Goal: Information Seeking & Learning: Find specific page/section

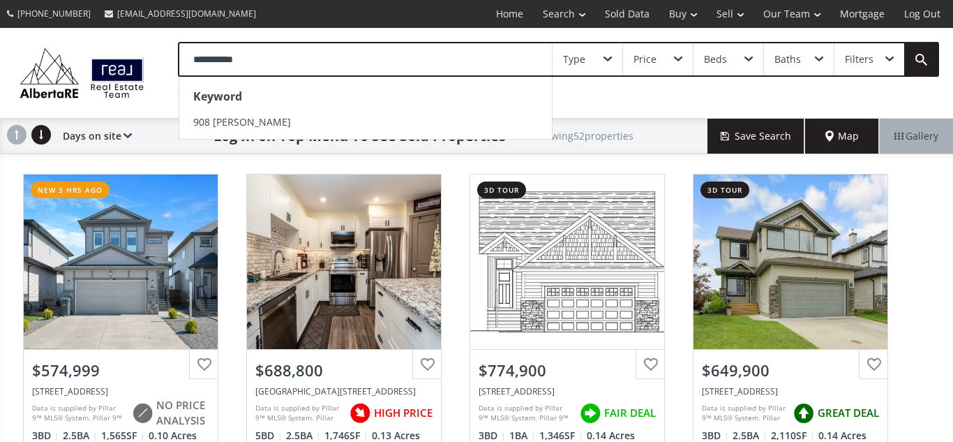
click at [209, 57] on input "**********" at bounding box center [365, 59] width 373 height 32
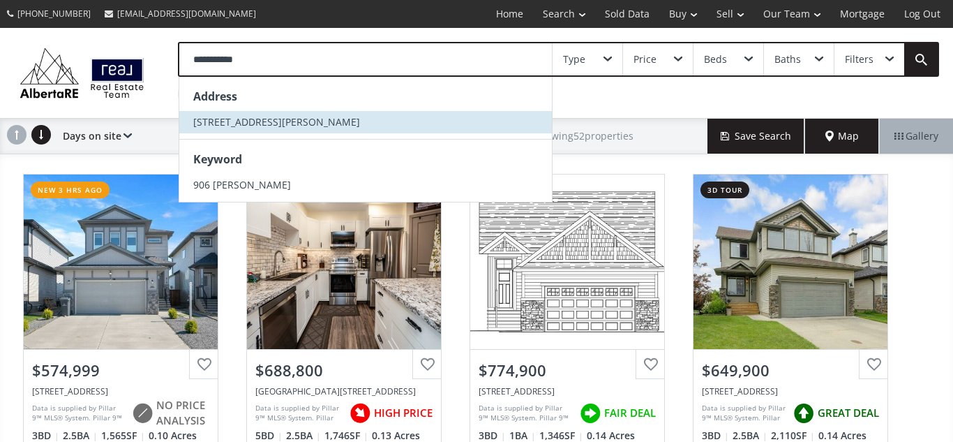
type input "**********"
click at [191, 122] on li "906 Macleod Trail SW" at bounding box center [365, 122] width 373 height 22
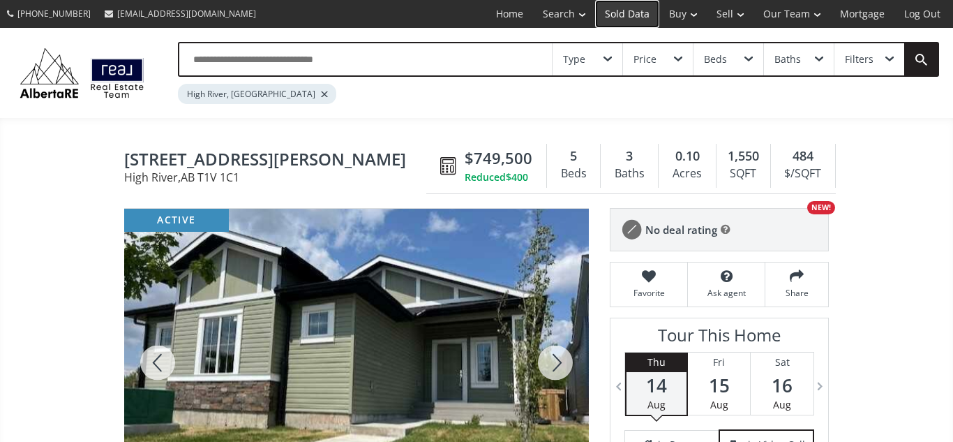
click at [623, 15] on link "Sold Data" at bounding box center [627, 14] width 64 height 28
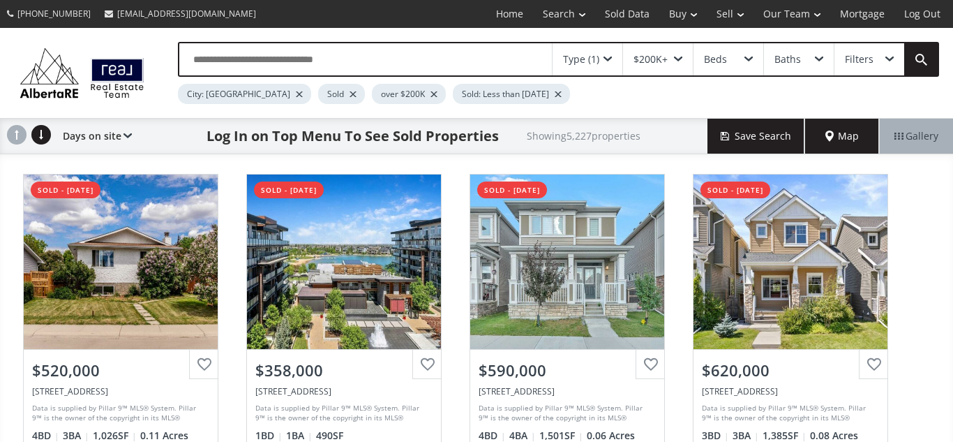
click at [392, 54] on input "text" at bounding box center [365, 59] width 373 height 32
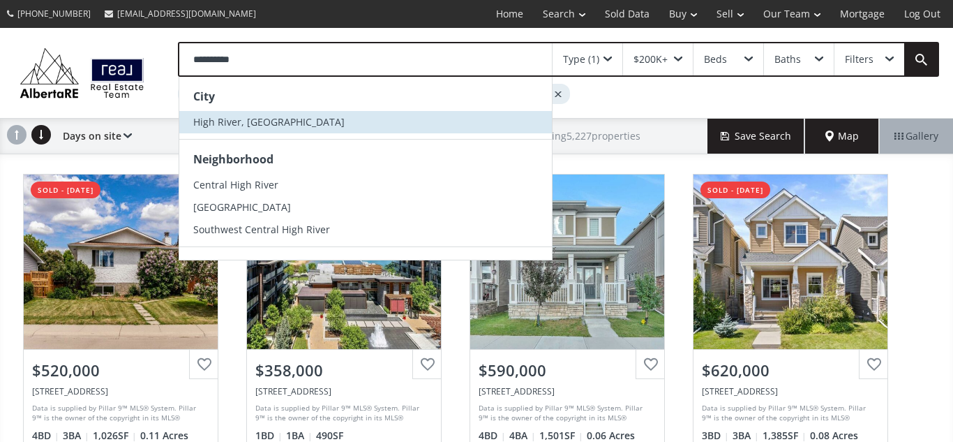
type input "**********"
click at [257, 122] on span "High River, [GEOGRAPHIC_DATA]" at bounding box center [268, 121] width 151 height 13
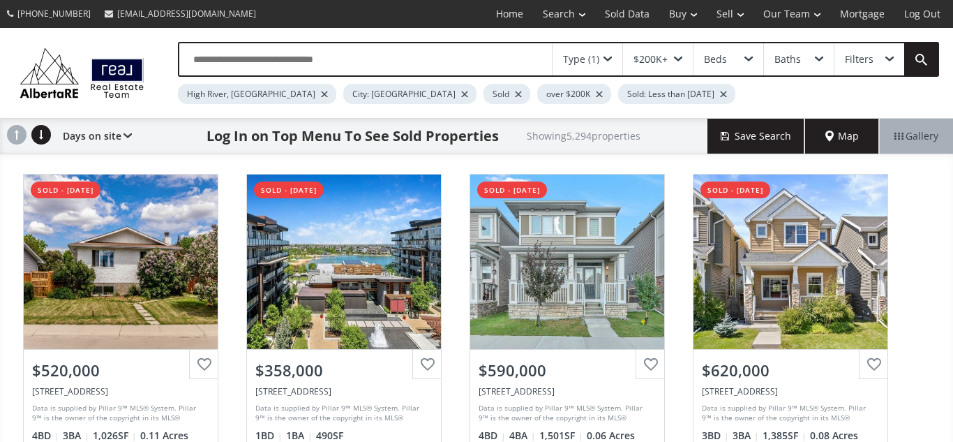
click at [461, 94] on div at bounding box center [464, 94] width 7 height 6
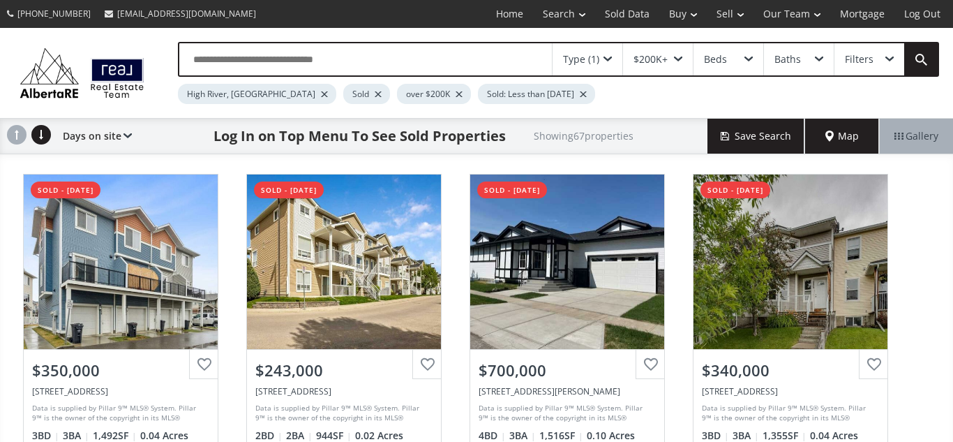
click at [456, 94] on div at bounding box center [459, 94] width 7 height 6
click at [499, 93] on div at bounding box center [502, 94] width 7 height 6
click at [613, 61] on div "Type (1)" at bounding box center [588, 59] width 70 height 32
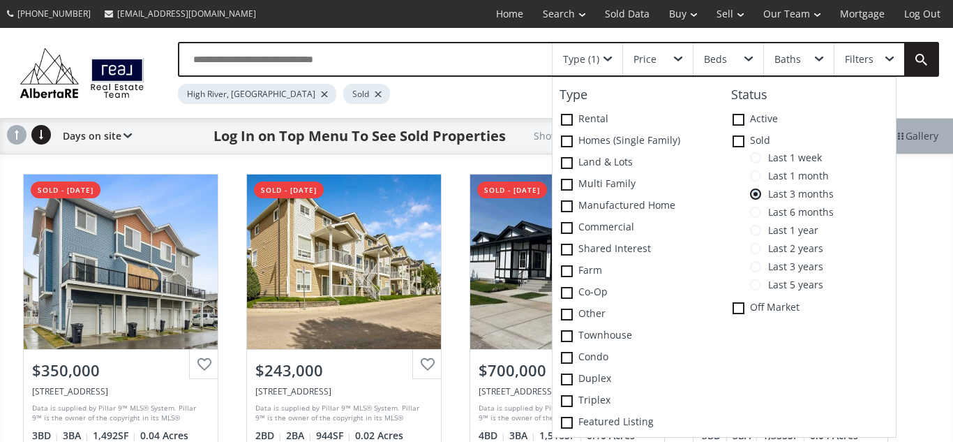
click at [755, 286] on span at bounding box center [755, 284] width 11 height 11
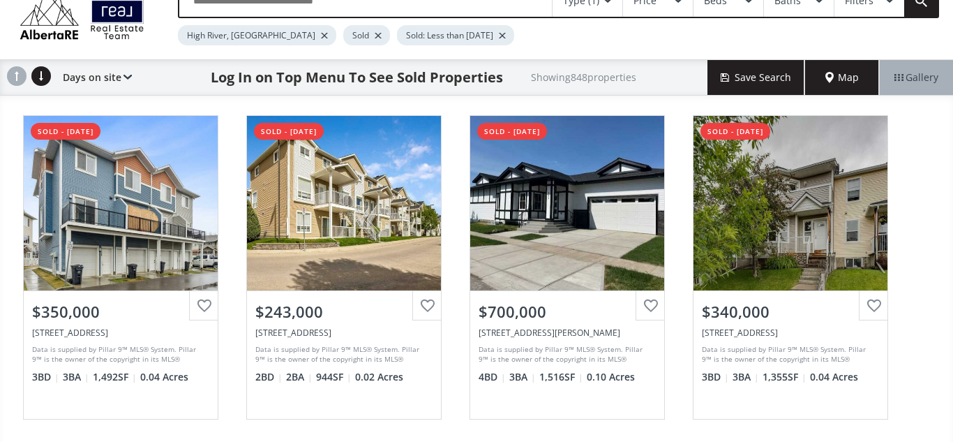
scroll to position [60, 0]
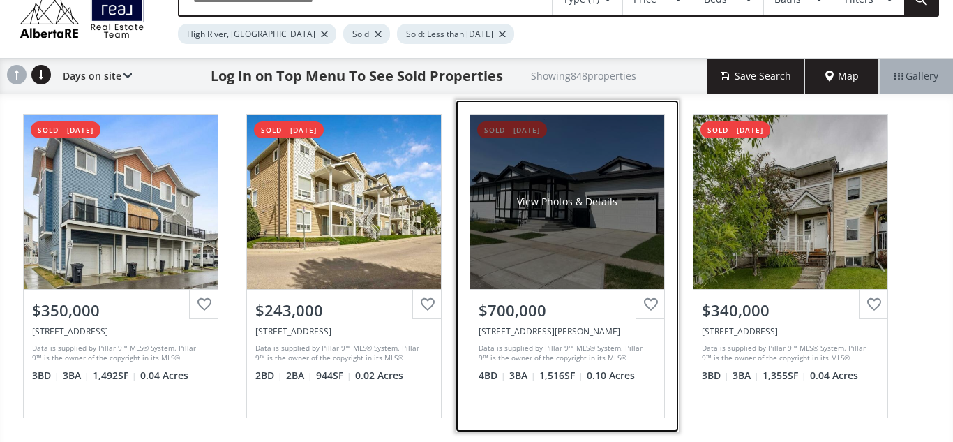
click at [574, 229] on div "View Photos & Details" at bounding box center [567, 201] width 194 height 174
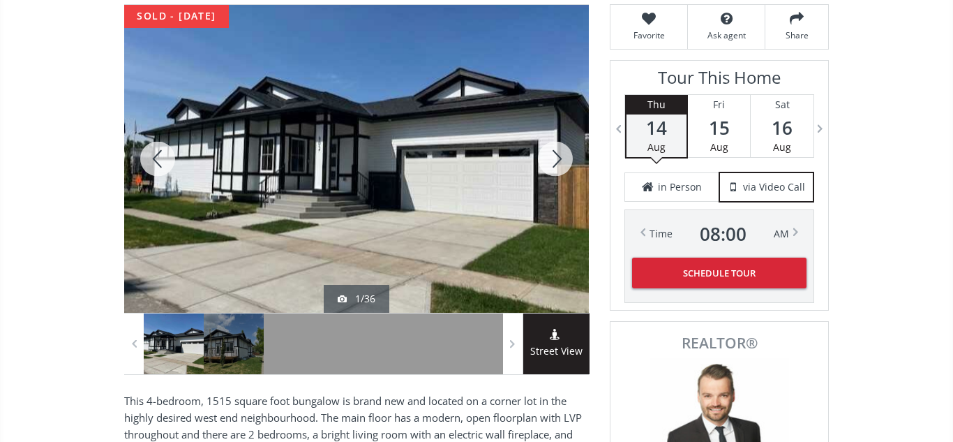
scroll to position [203, 0]
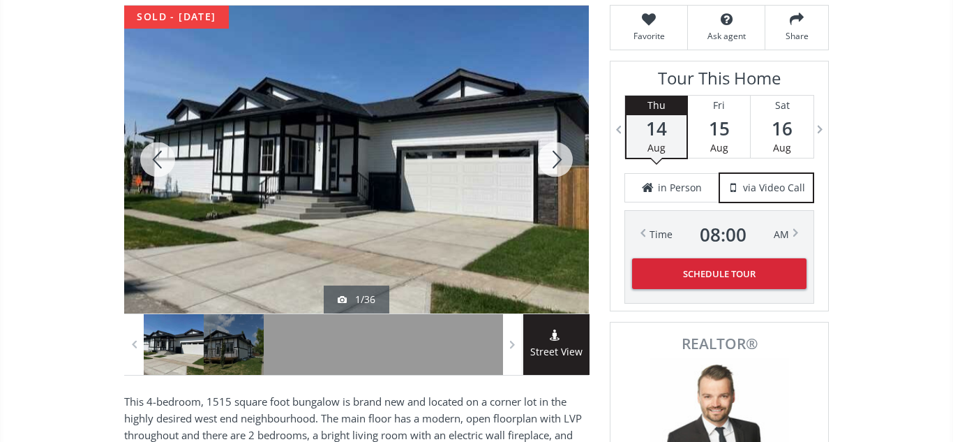
click at [558, 163] on div at bounding box center [555, 160] width 67 height 308
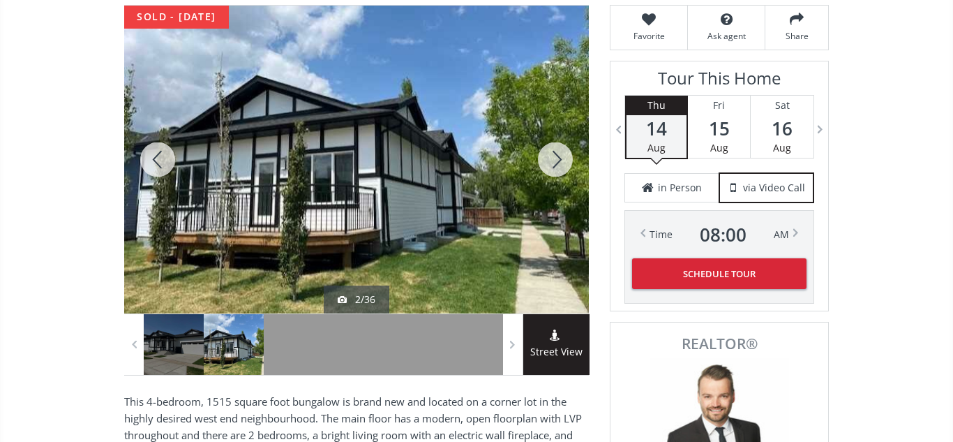
click at [558, 163] on div at bounding box center [555, 160] width 67 height 308
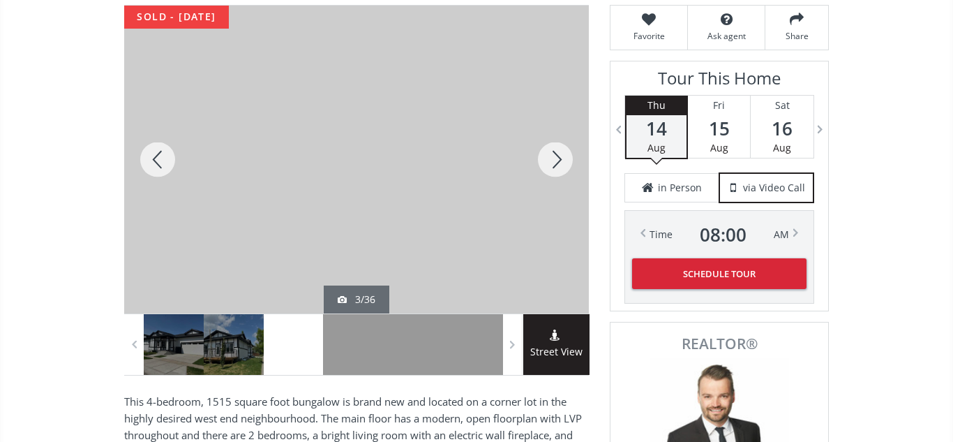
click at [558, 163] on div at bounding box center [555, 160] width 67 height 308
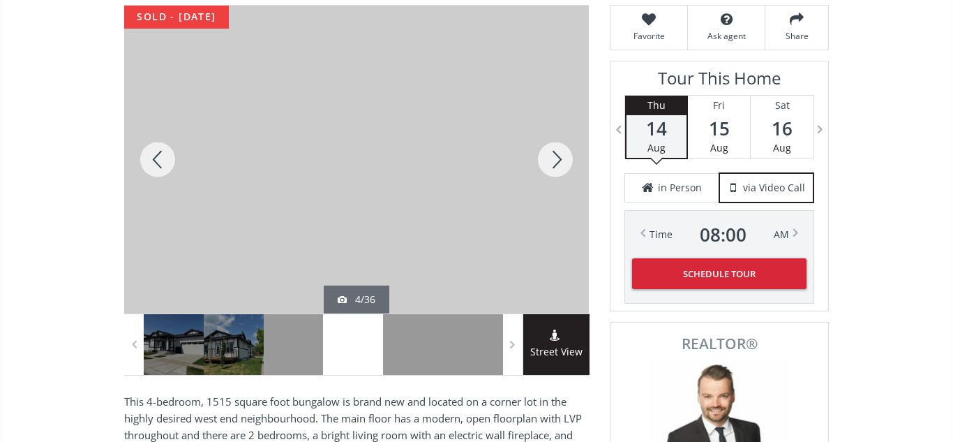
click at [558, 163] on div at bounding box center [555, 160] width 67 height 308
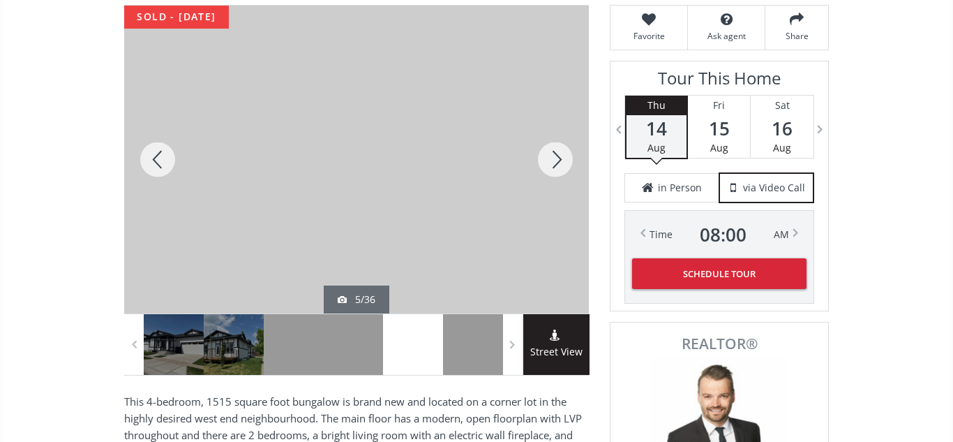
click at [558, 163] on div at bounding box center [555, 160] width 67 height 308
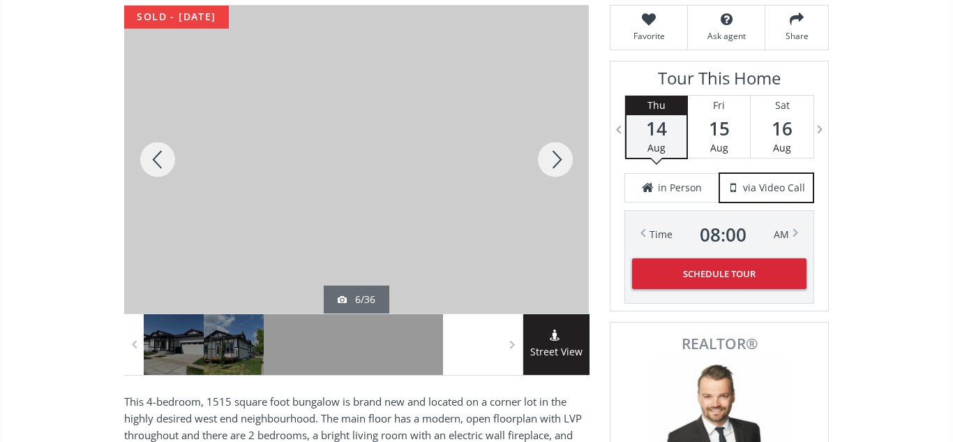
click at [558, 163] on div at bounding box center [555, 160] width 67 height 308
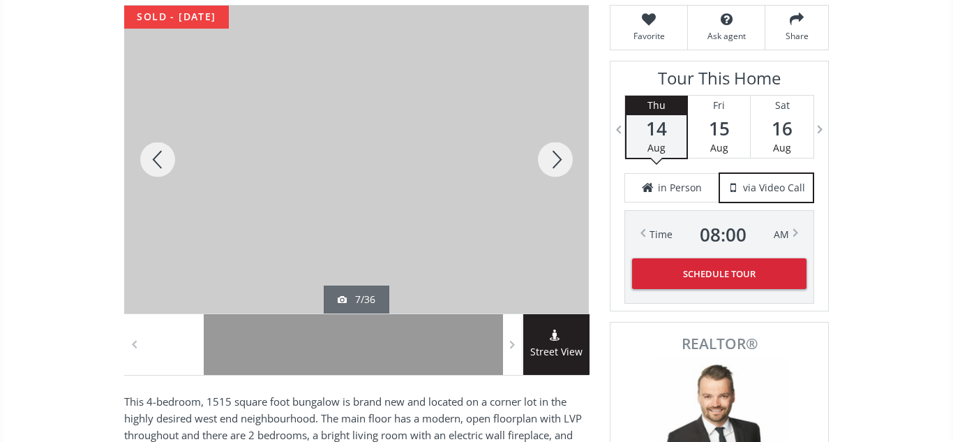
click at [558, 163] on div at bounding box center [555, 160] width 67 height 308
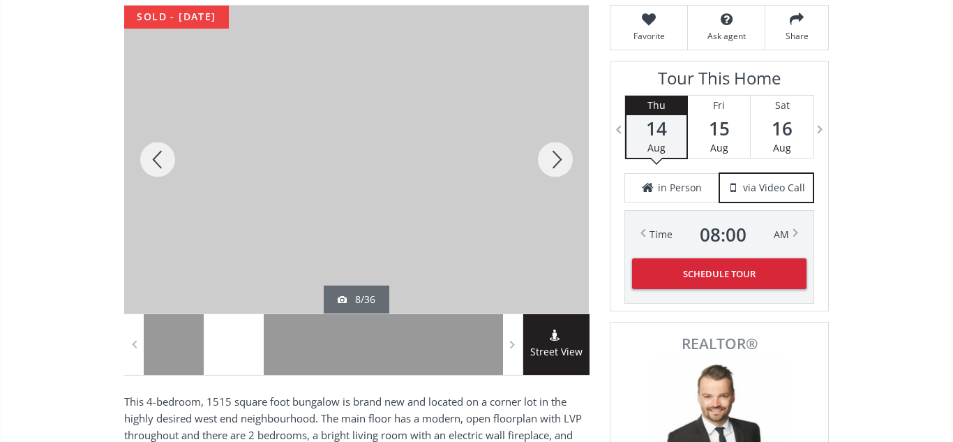
click at [558, 163] on div at bounding box center [555, 160] width 67 height 308
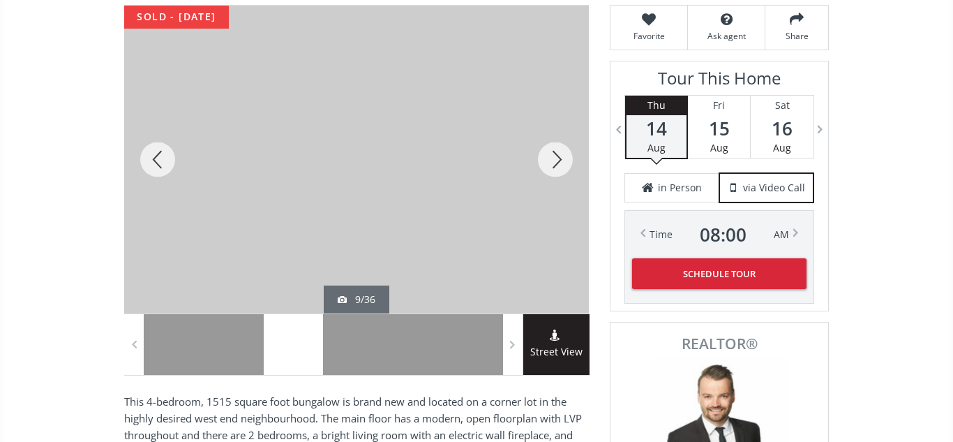
click at [558, 163] on div at bounding box center [555, 160] width 67 height 308
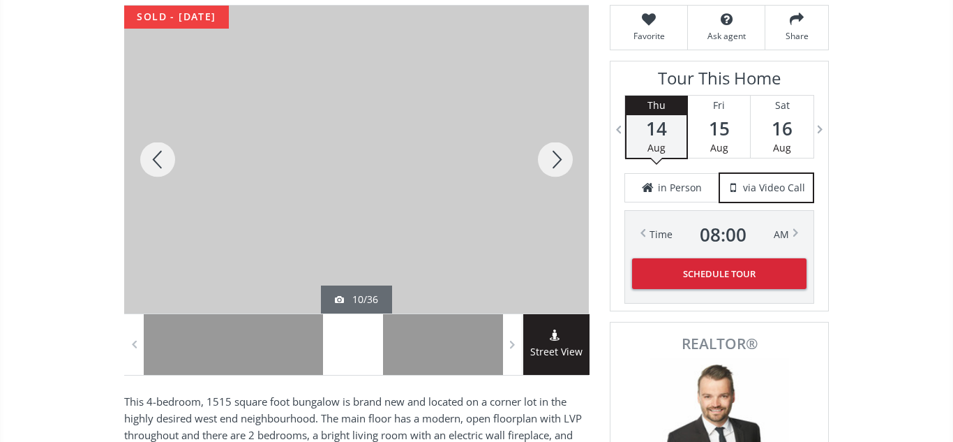
click at [558, 163] on div at bounding box center [555, 160] width 67 height 308
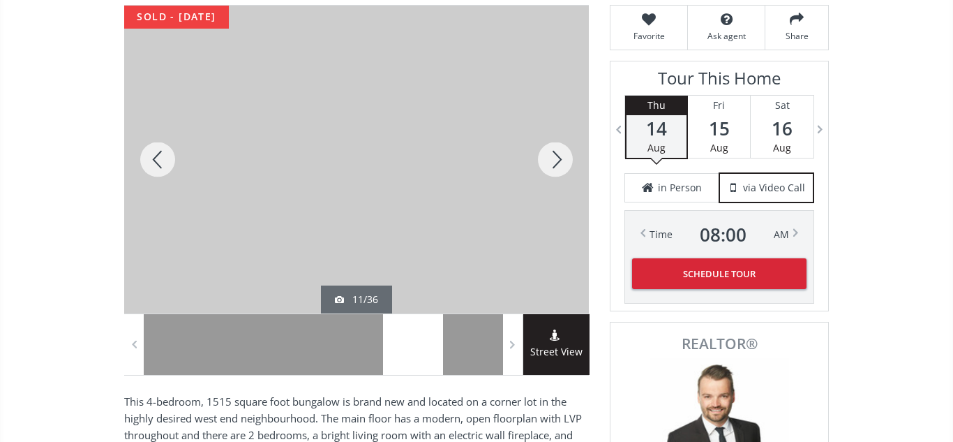
click at [558, 163] on div at bounding box center [555, 160] width 67 height 308
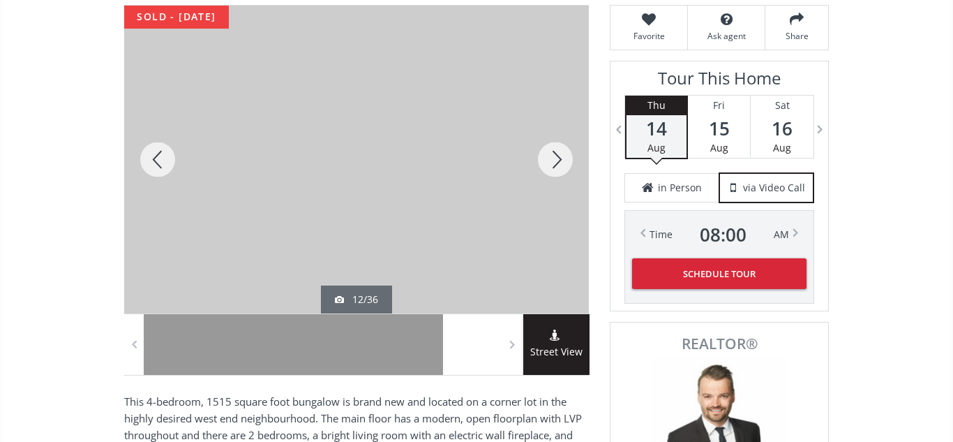
click at [558, 163] on div at bounding box center [555, 160] width 67 height 308
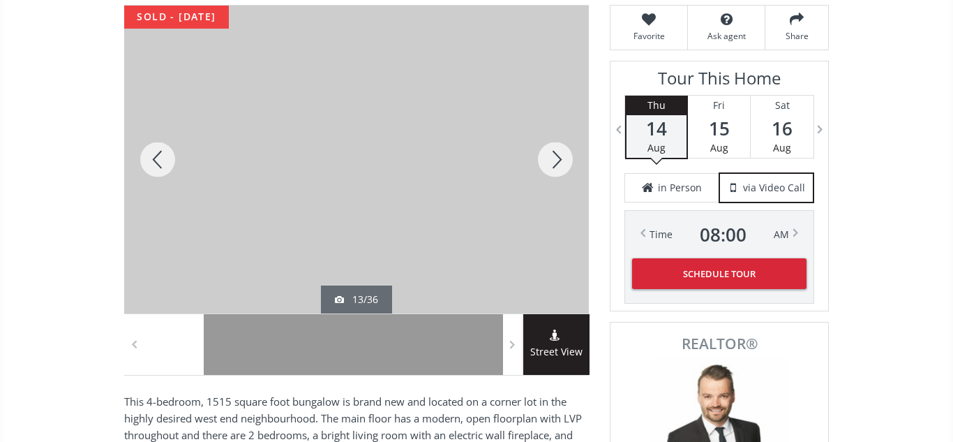
click at [558, 163] on div at bounding box center [555, 160] width 67 height 308
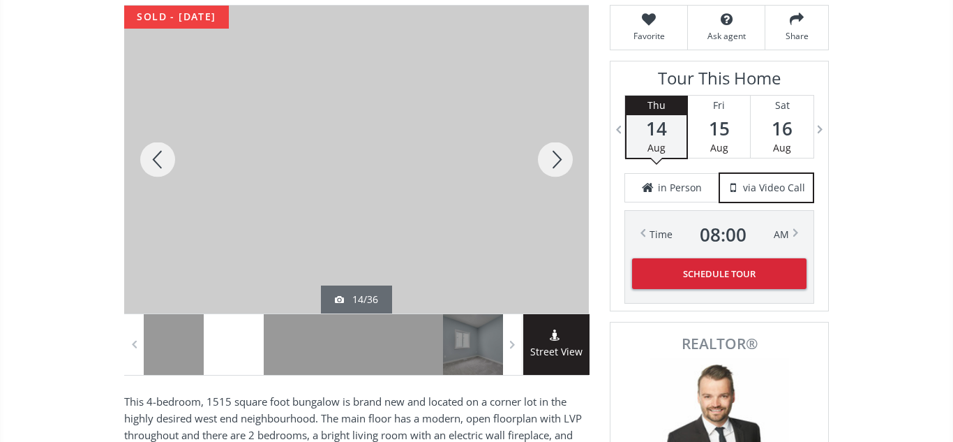
click at [558, 163] on div at bounding box center [555, 160] width 67 height 308
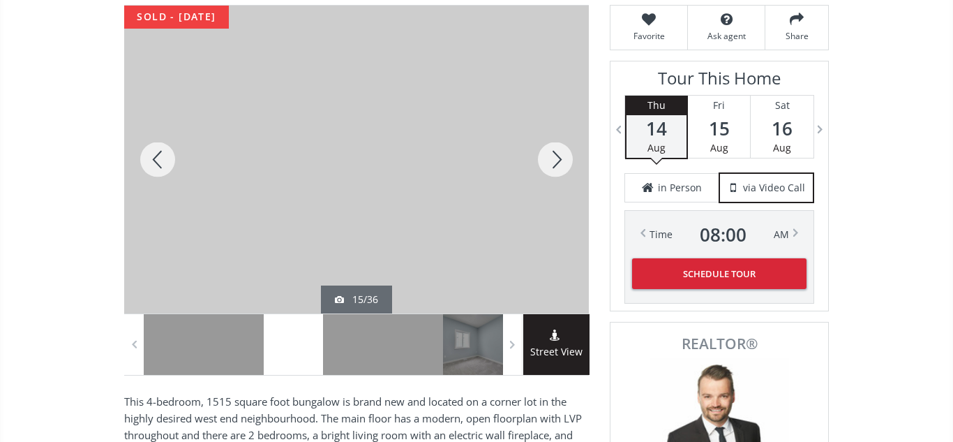
click at [558, 163] on div at bounding box center [555, 160] width 67 height 308
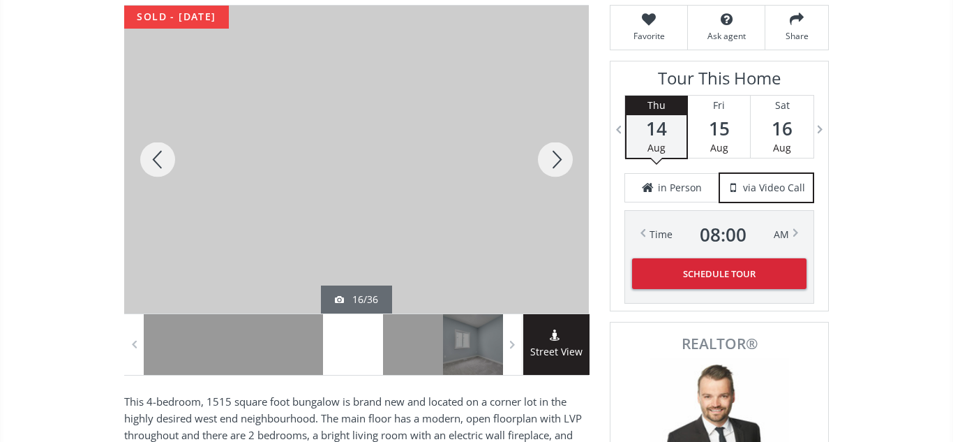
click at [558, 163] on div at bounding box center [555, 160] width 67 height 308
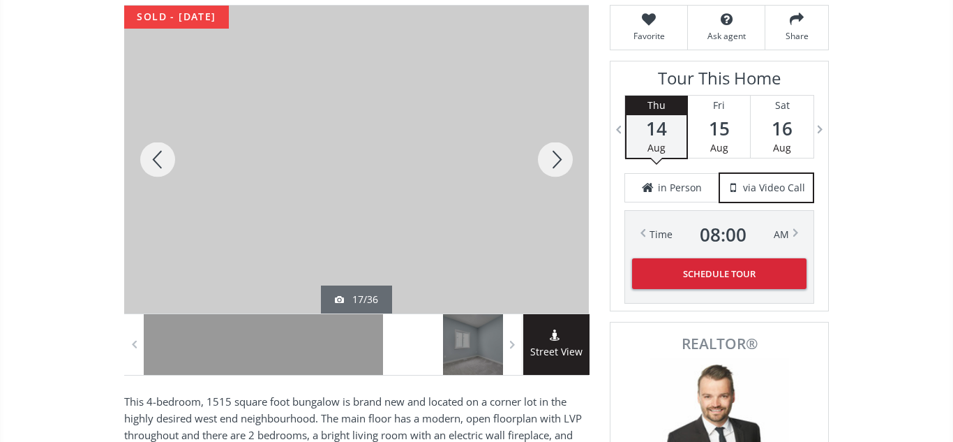
click at [558, 163] on div at bounding box center [555, 160] width 67 height 308
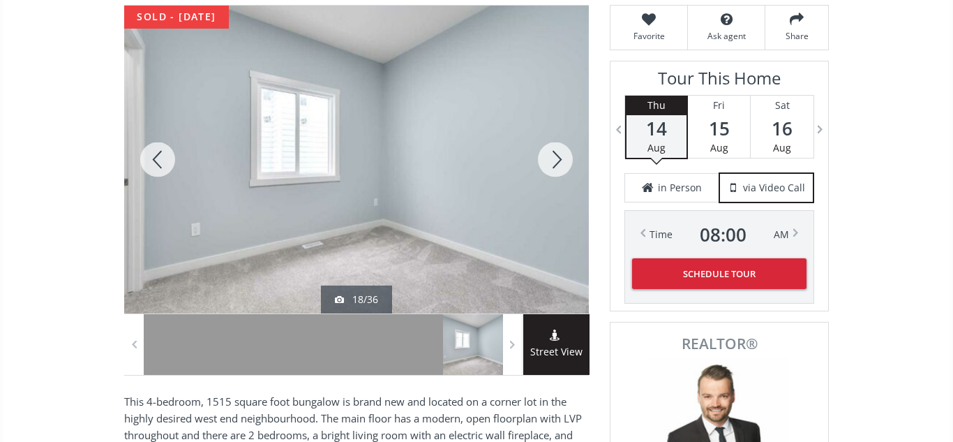
click at [558, 163] on div at bounding box center [555, 160] width 67 height 308
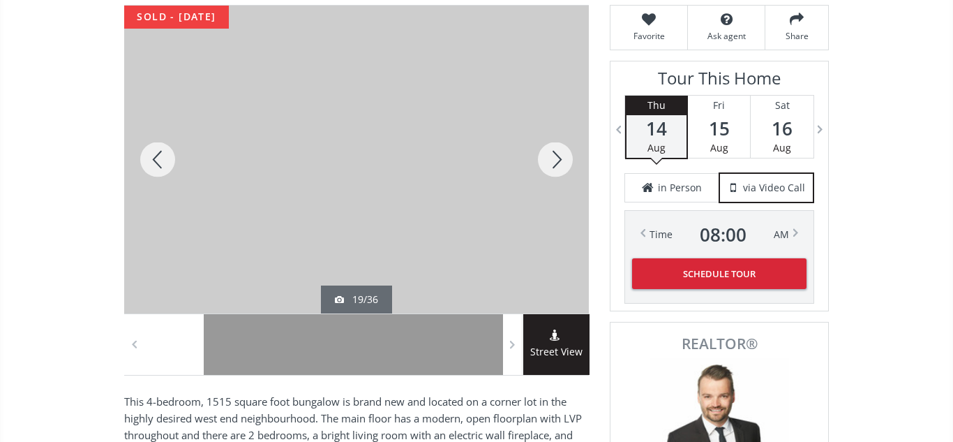
click at [558, 163] on div at bounding box center [555, 160] width 67 height 308
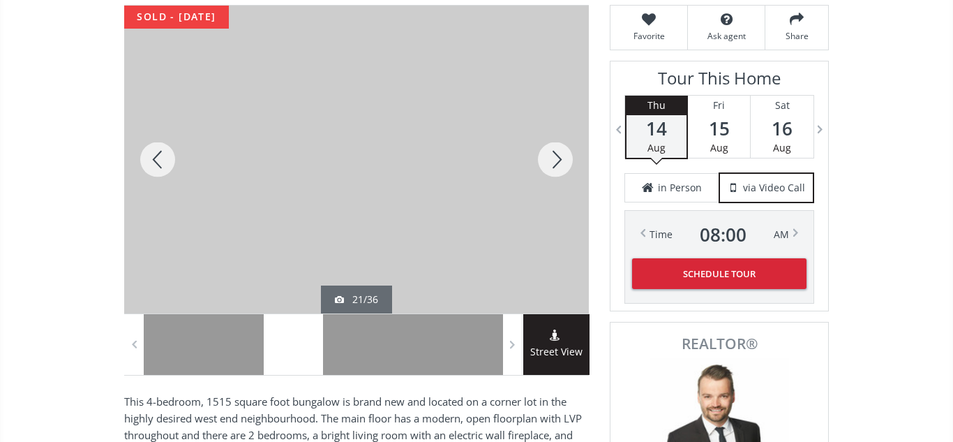
click at [558, 163] on div at bounding box center [555, 160] width 67 height 308
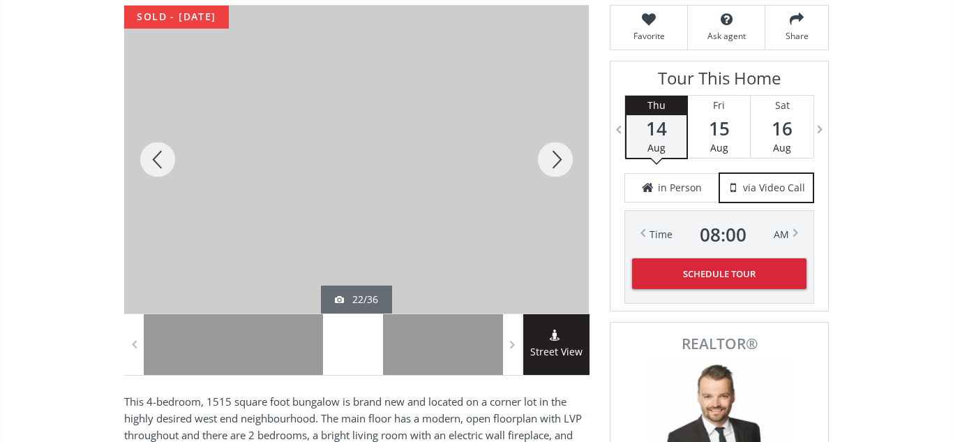
click at [558, 163] on div at bounding box center [555, 160] width 67 height 308
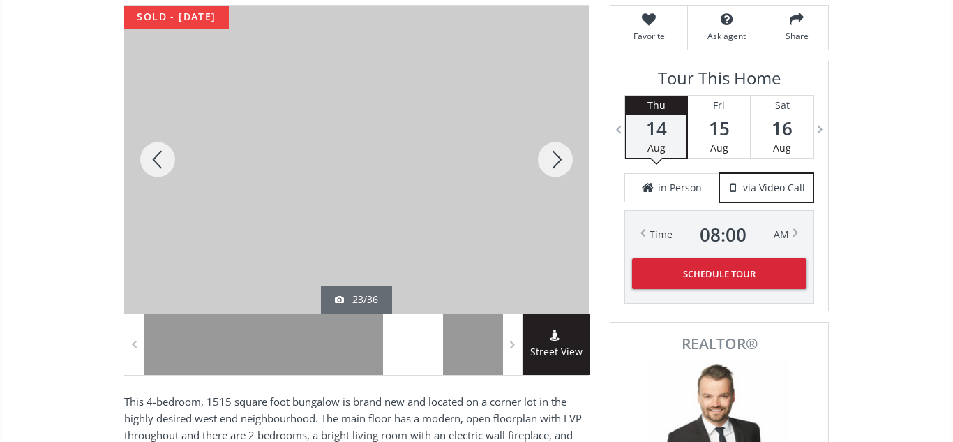
click at [558, 163] on div at bounding box center [555, 160] width 67 height 308
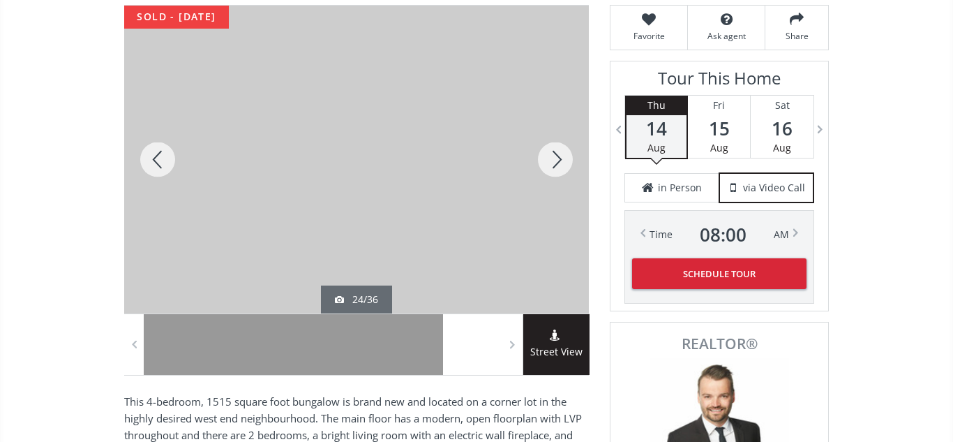
click at [558, 163] on div at bounding box center [555, 160] width 67 height 308
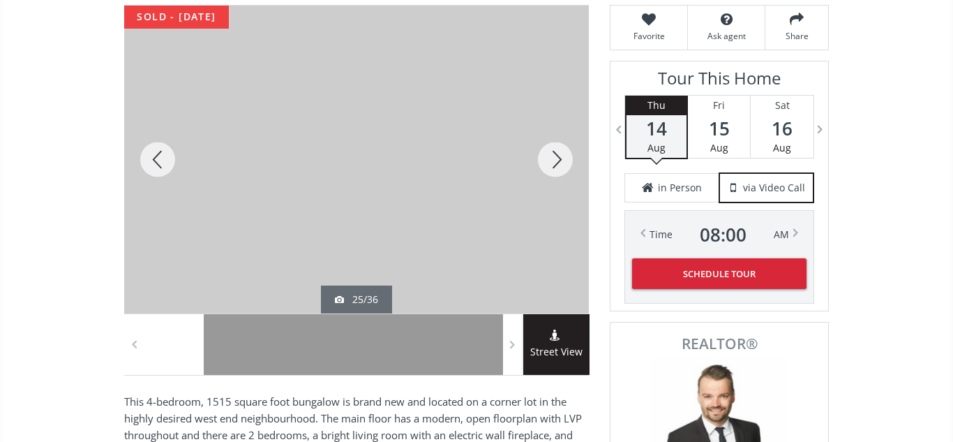
click at [558, 163] on div at bounding box center [555, 160] width 67 height 308
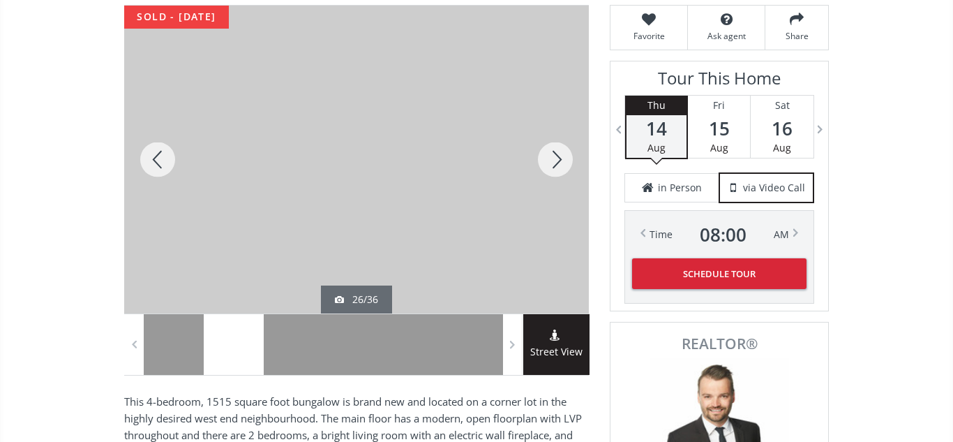
click at [558, 163] on div at bounding box center [555, 160] width 67 height 308
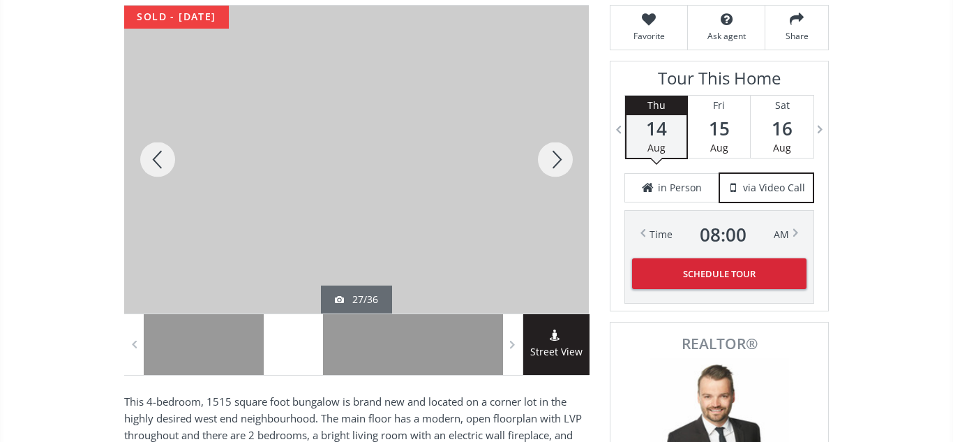
click at [558, 163] on div at bounding box center [555, 160] width 67 height 308
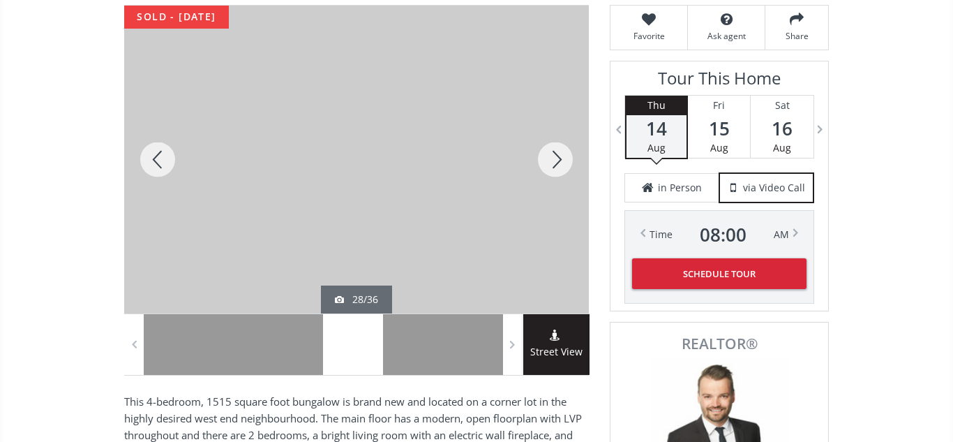
click at [558, 163] on div at bounding box center [555, 160] width 67 height 308
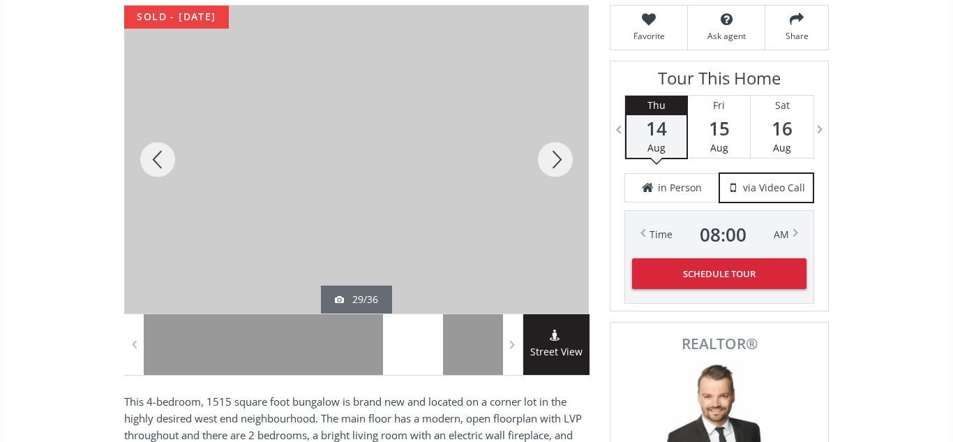
click at [558, 163] on div at bounding box center [555, 160] width 67 height 308
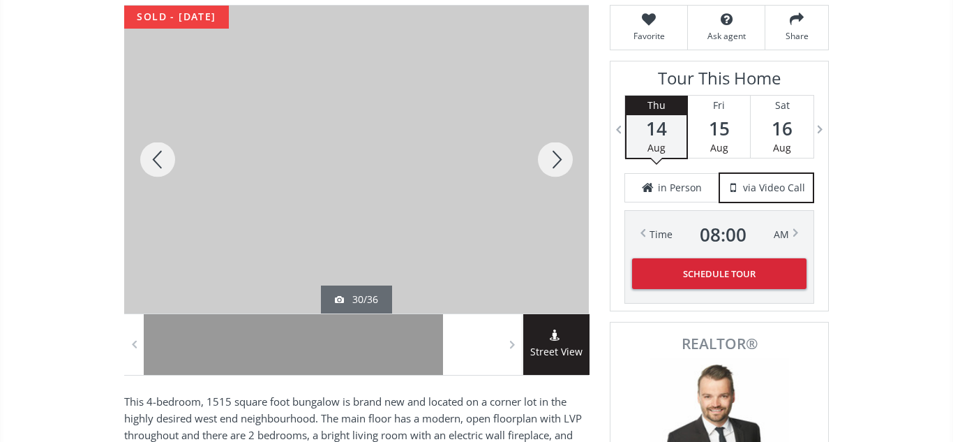
click at [558, 163] on div at bounding box center [555, 160] width 67 height 308
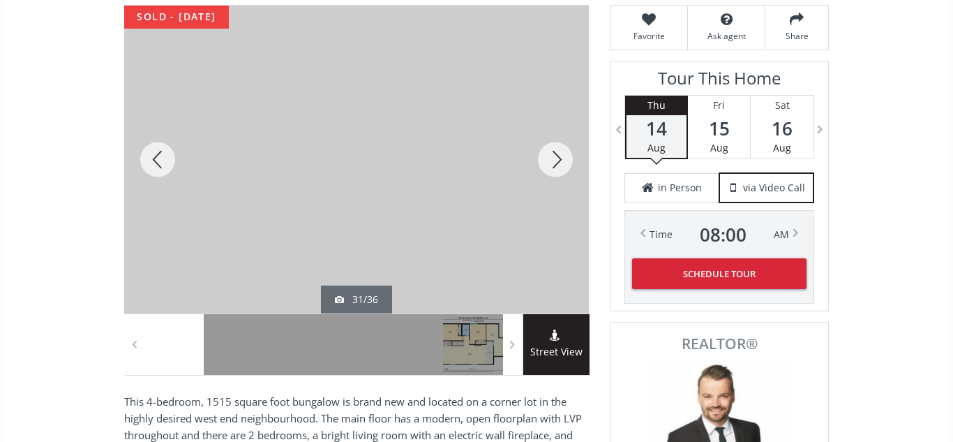
click at [558, 163] on div at bounding box center [555, 160] width 67 height 308
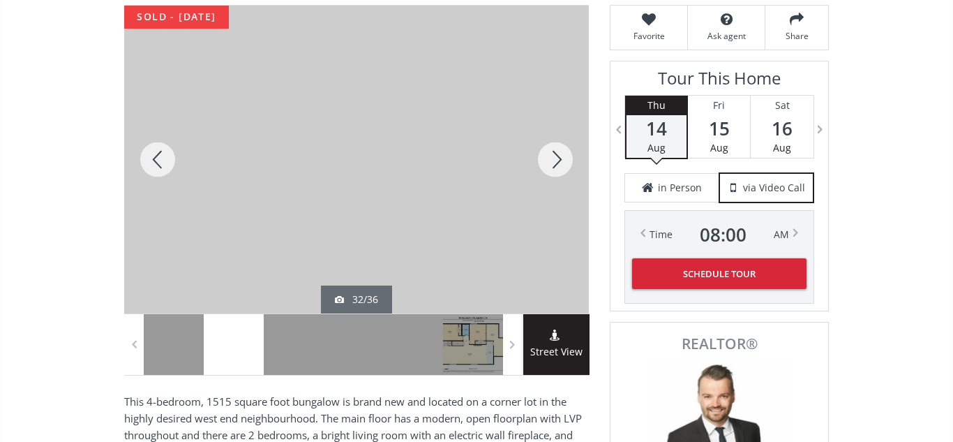
click at [558, 163] on div at bounding box center [555, 160] width 67 height 308
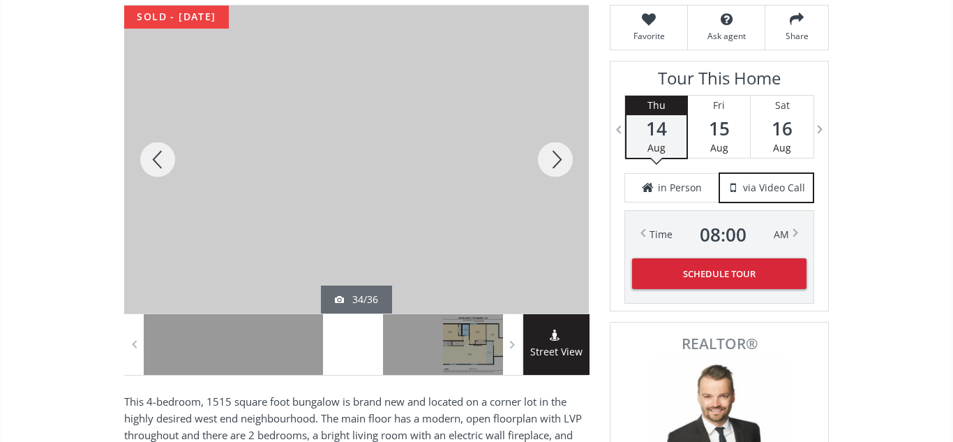
click at [558, 163] on div at bounding box center [555, 160] width 67 height 308
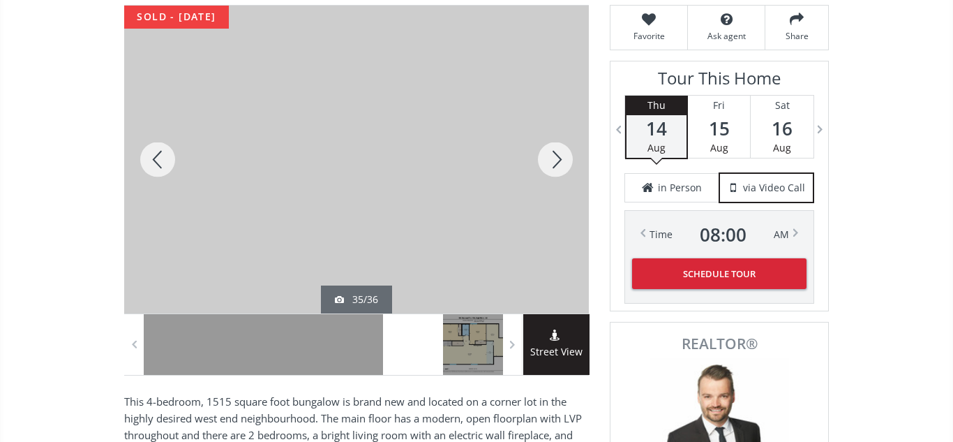
click at [158, 163] on div at bounding box center [157, 160] width 67 height 308
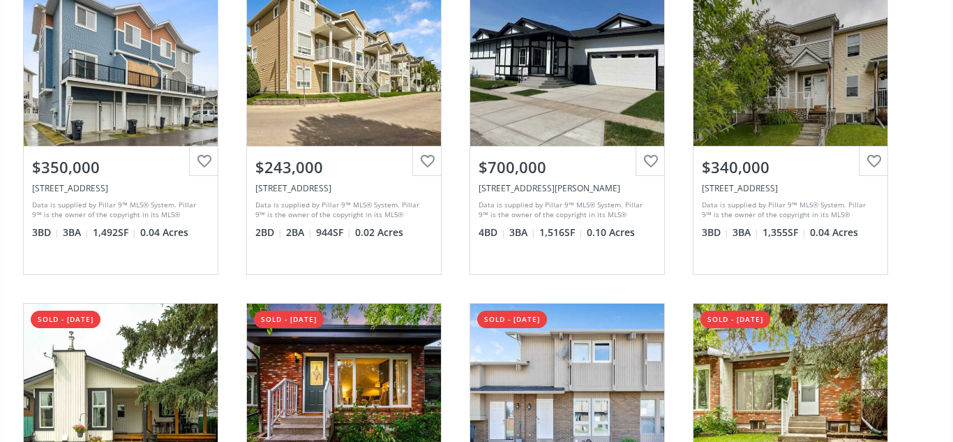
scroll to position [60, 0]
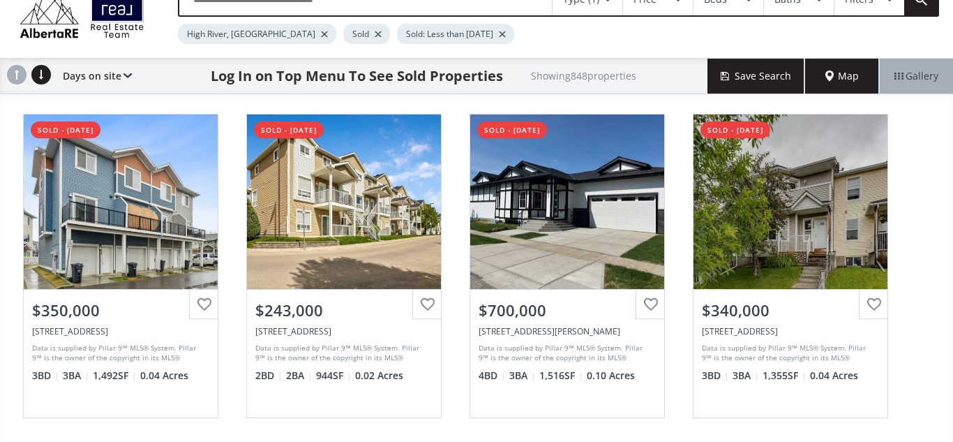
click at [785, 40] on div "High River, [GEOGRAPHIC_DATA] Sold Sold: Less than [DATE]" at bounding box center [506, 30] width 657 height 27
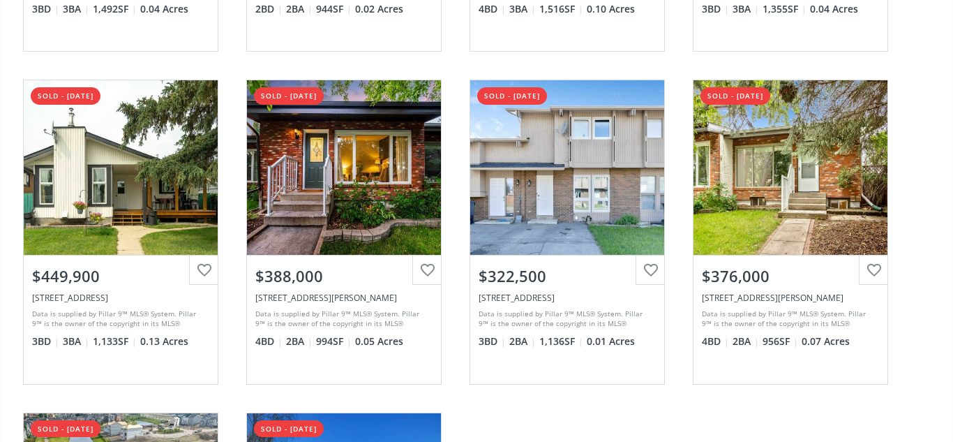
scroll to position [437, 0]
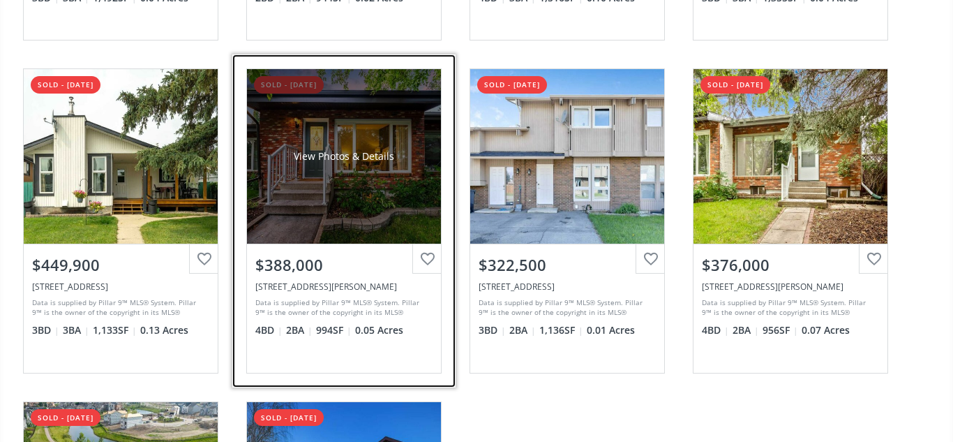
click at [380, 178] on div "View Photos & Details" at bounding box center [344, 156] width 194 height 174
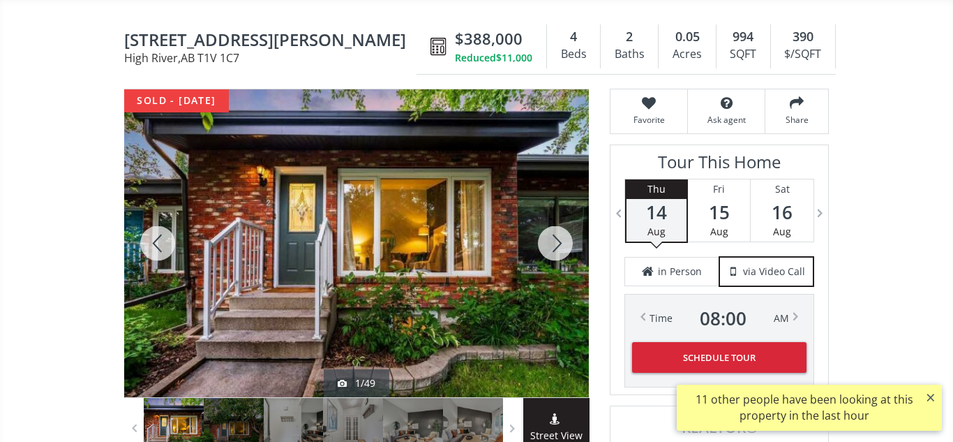
scroll to position [119, 0]
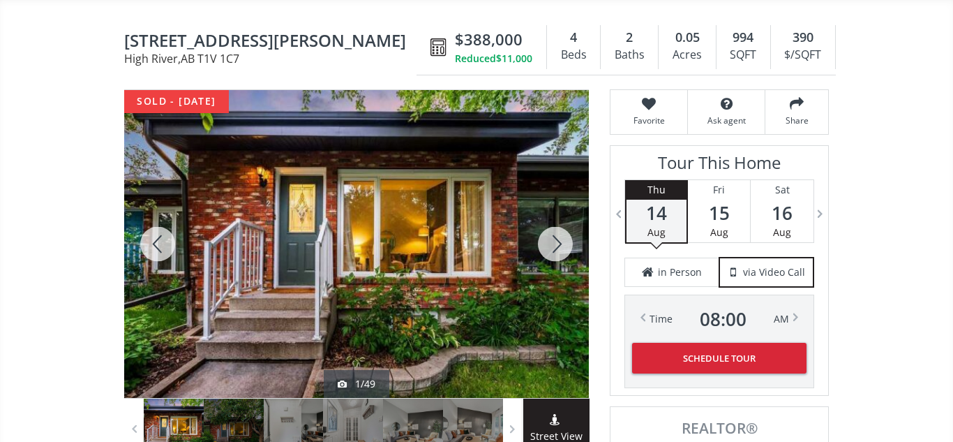
click at [560, 242] on div at bounding box center [555, 244] width 67 height 308
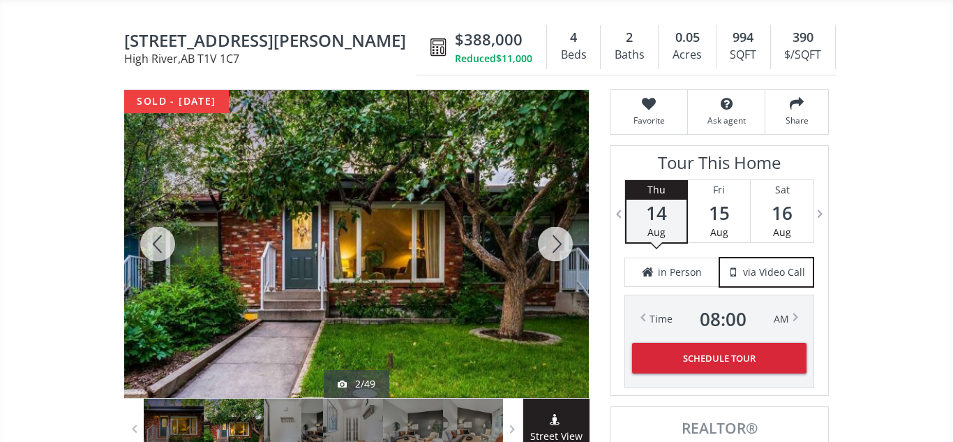
click at [560, 242] on div at bounding box center [555, 244] width 67 height 308
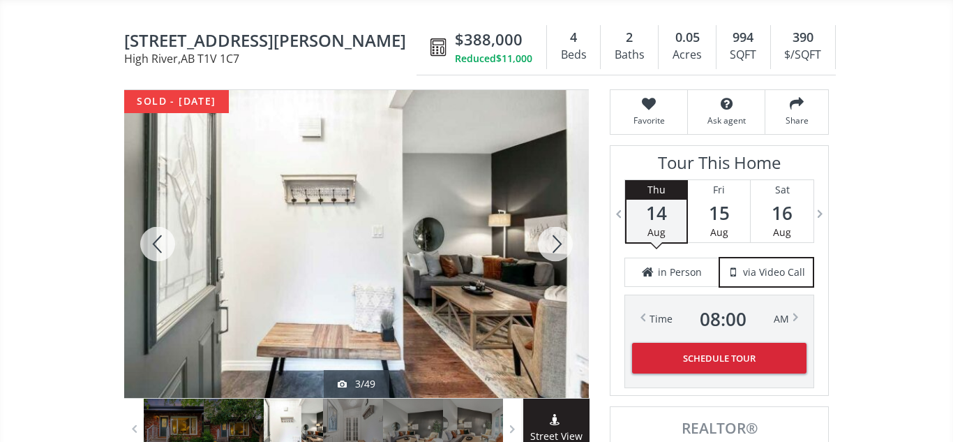
click at [560, 242] on div at bounding box center [555, 244] width 67 height 308
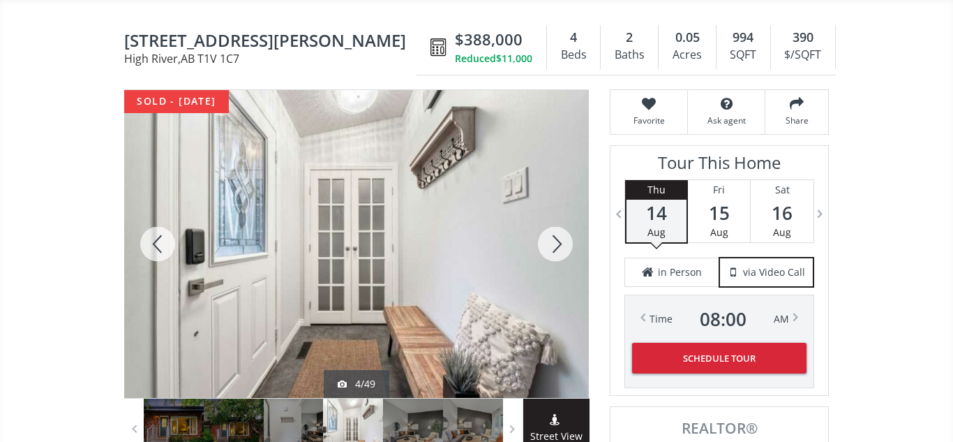
click at [560, 242] on div at bounding box center [555, 244] width 67 height 308
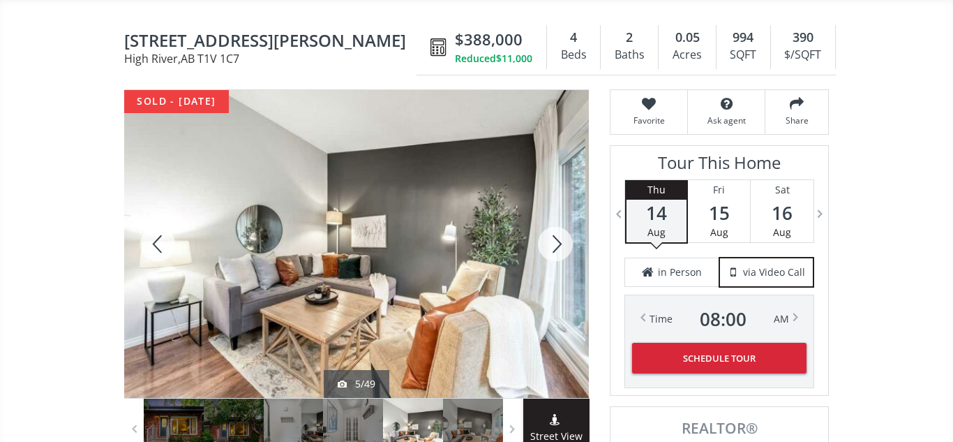
click at [560, 242] on div at bounding box center [555, 244] width 67 height 308
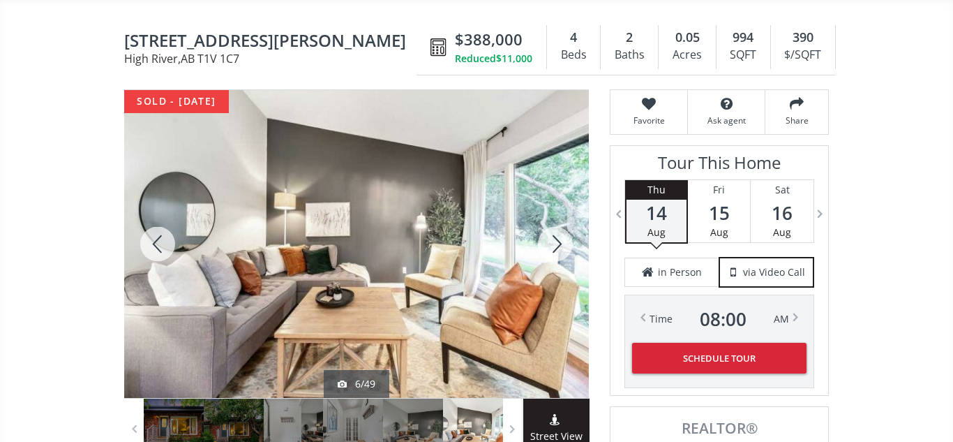
click at [560, 242] on div at bounding box center [555, 244] width 67 height 308
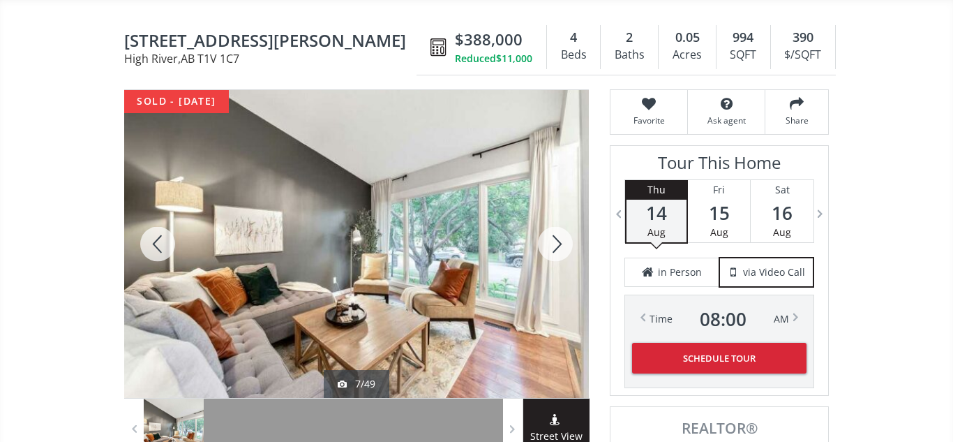
click at [560, 242] on div at bounding box center [555, 244] width 67 height 308
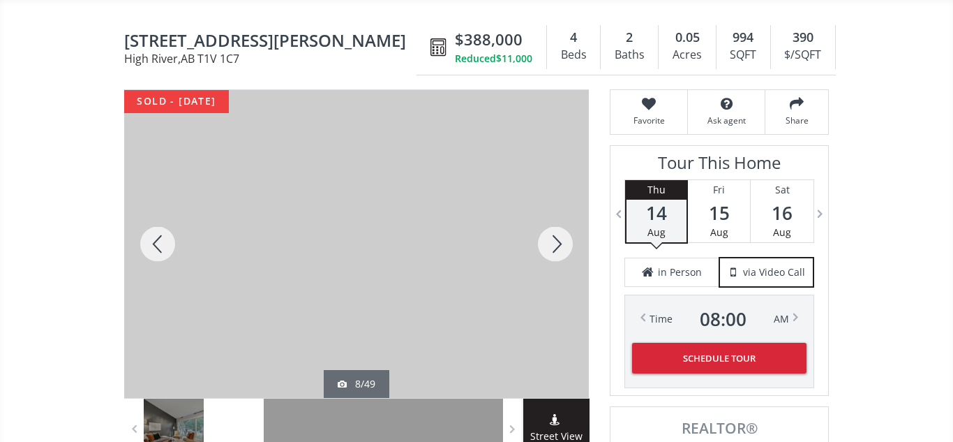
click at [560, 242] on div at bounding box center [555, 244] width 67 height 308
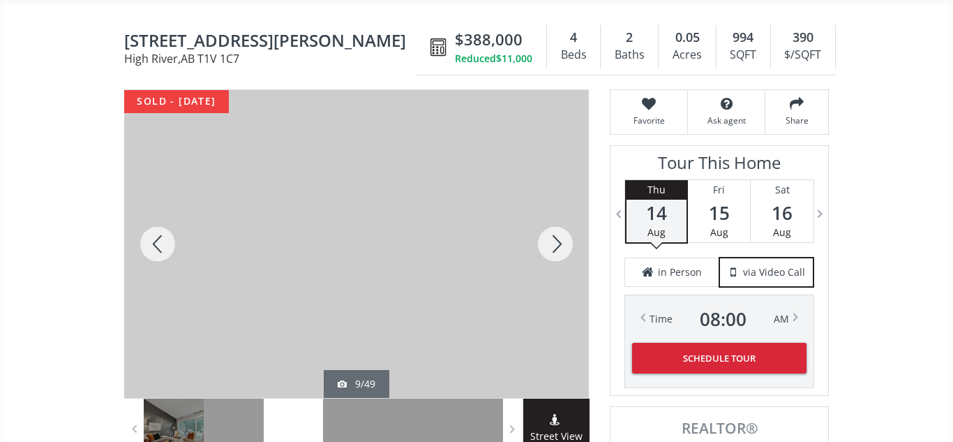
click at [560, 242] on div at bounding box center [555, 244] width 67 height 308
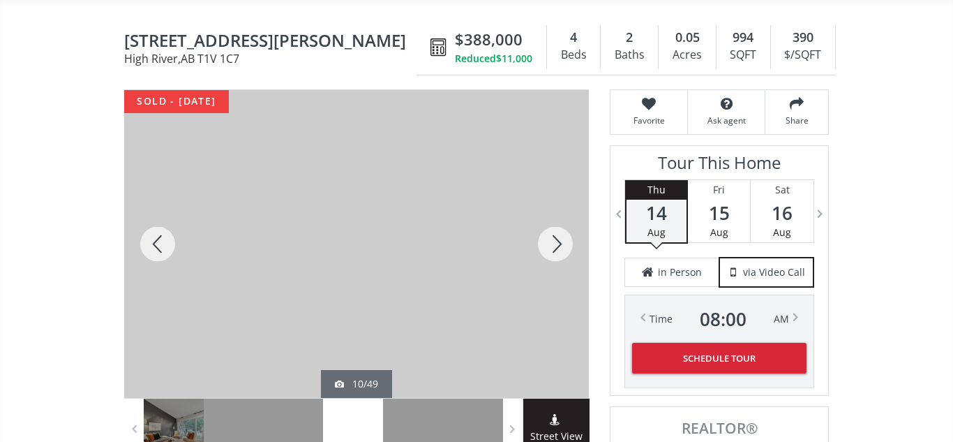
click at [560, 242] on div at bounding box center [555, 244] width 67 height 308
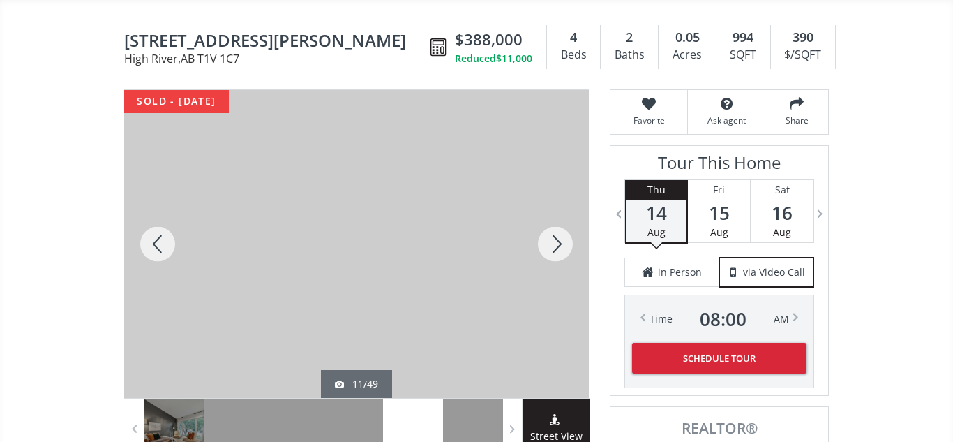
click at [560, 242] on div at bounding box center [555, 244] width 67 height 308
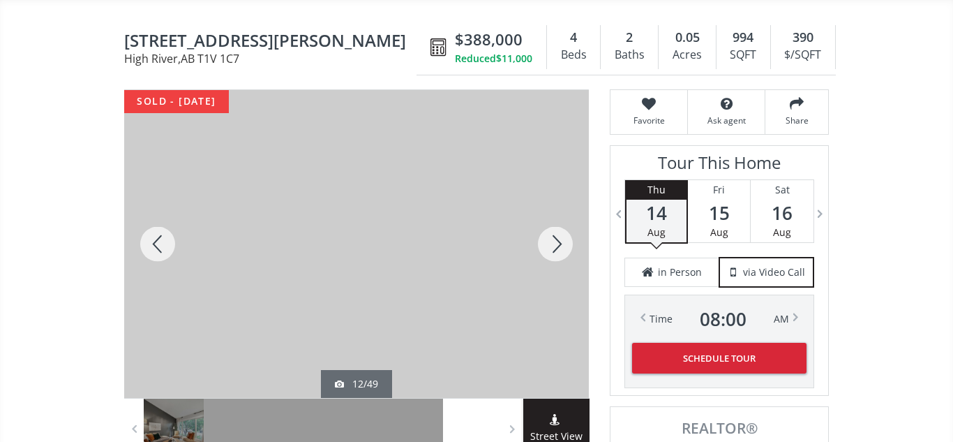
click at [560, 242] on div at bounding box center [555, 244] width 67 height 308
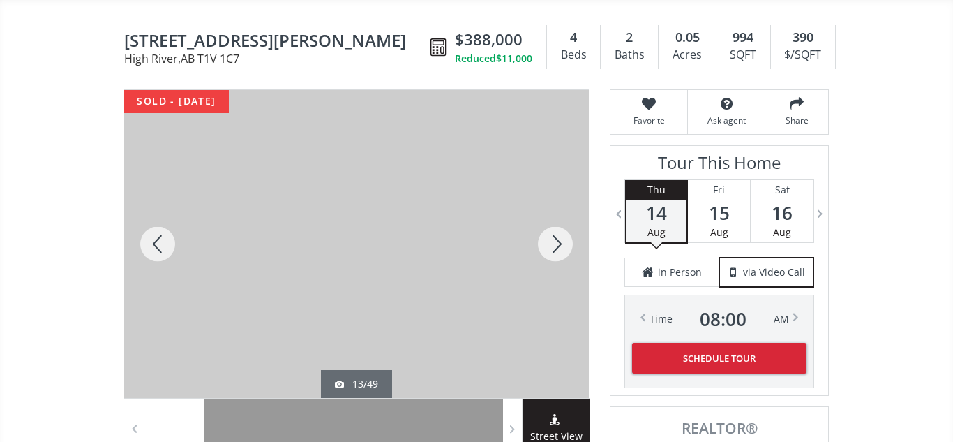
click at [560, 242] on div at bounding box center [555, 244] width 67 height 308
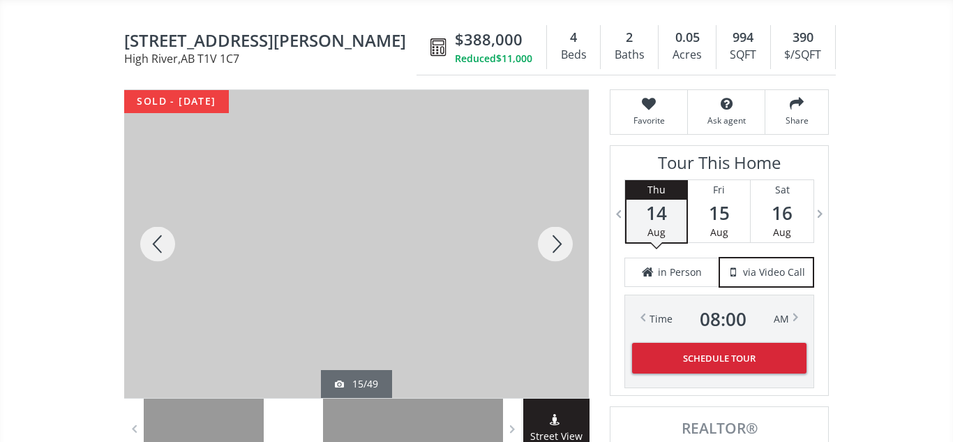
click at [560, 242] on div at bounding box center [555, 244] width 67 height 308
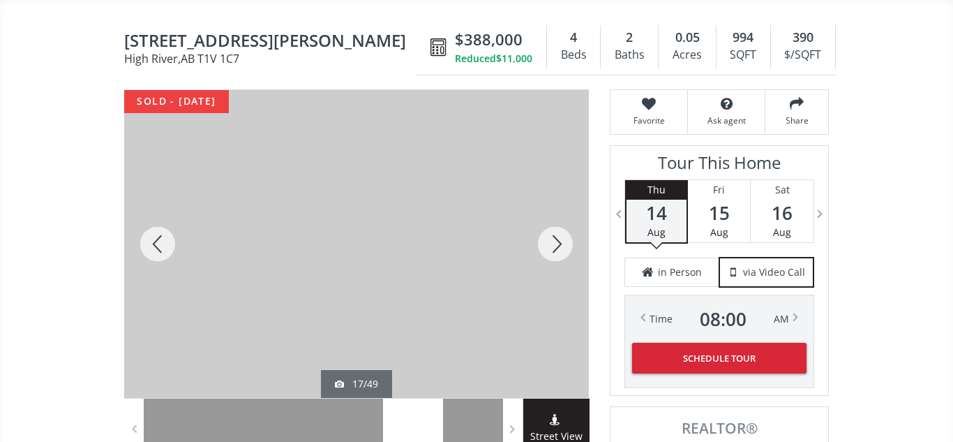
click at [560, 242] on div at bounding box center [555, 244] width 67 height 308
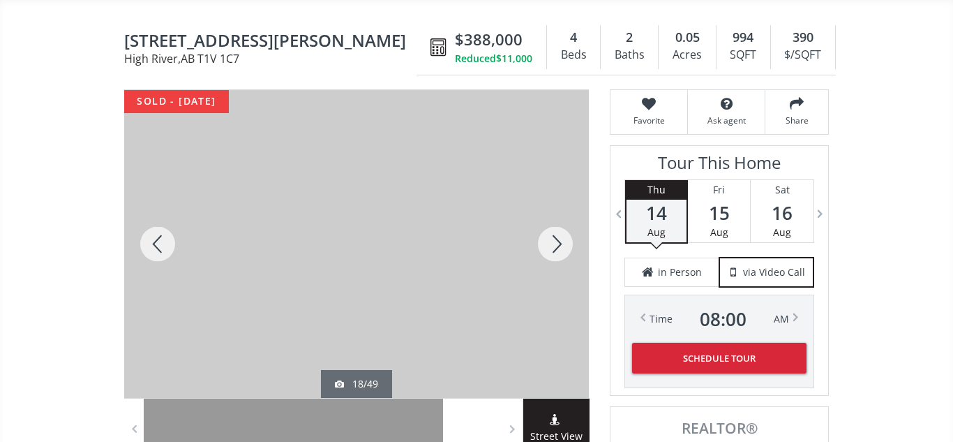
click at [560, 242] on div at bounding box center [555, 244] width 67 height 308
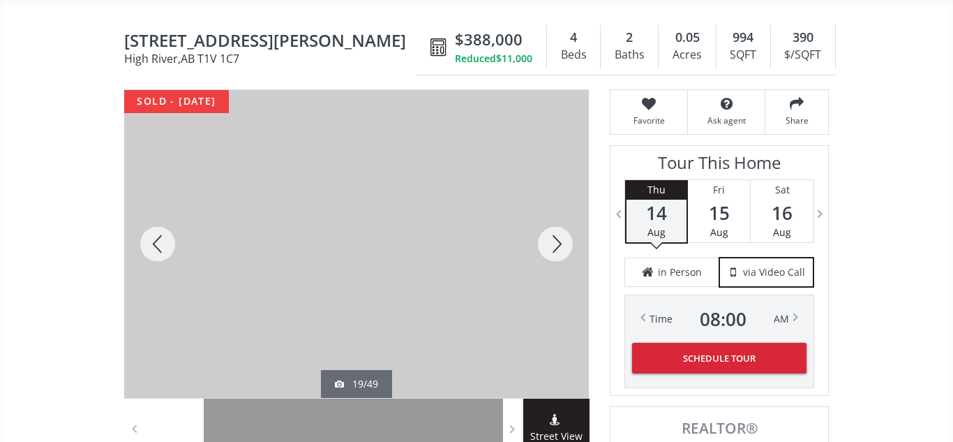
click at [560, 242] on div at bounding box center [555, 244] width 67 height 308
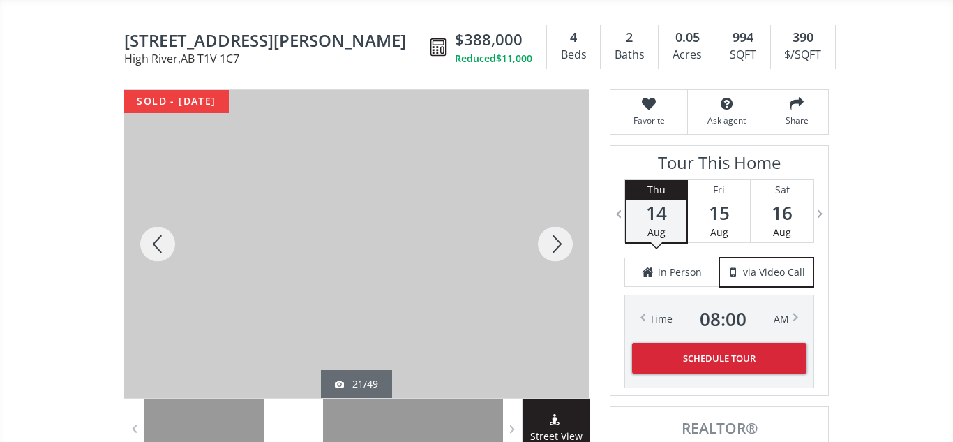
click at [560, 242] on div at bounding box center [555, 244] width 67 height 308
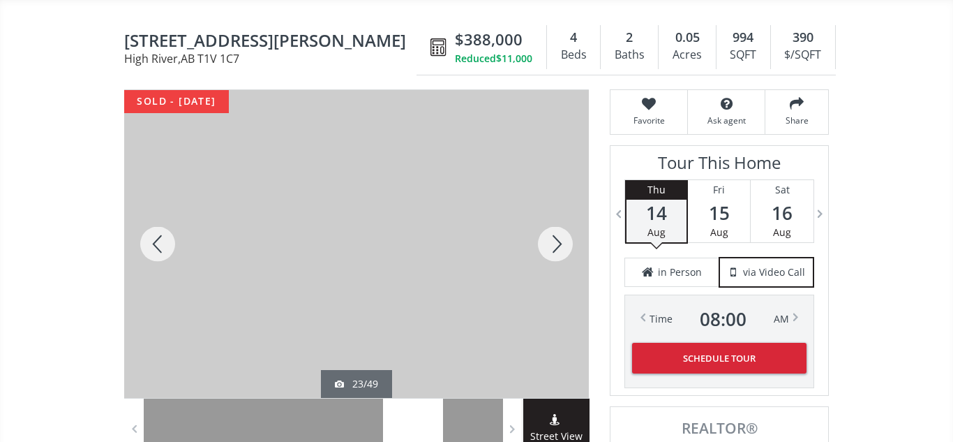
click at [560, 242] on div at bounding box center [555, 244] width 67 height 308
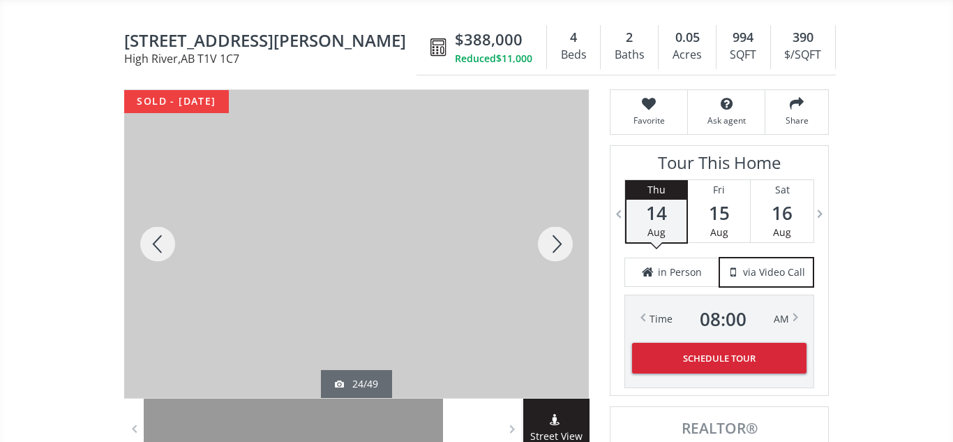
click at [560, 242] on div at bounding box center [555, 244] width 67 height 308
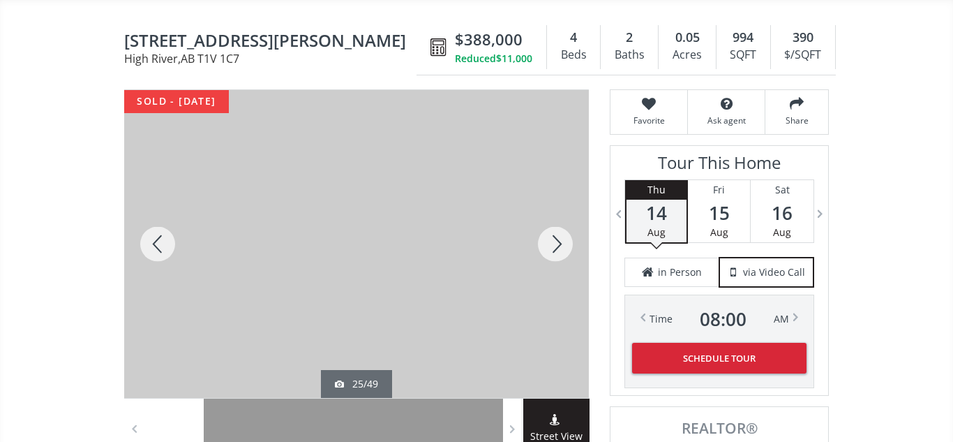
click at [560, 242] on div at bounding box center [555, 244] width 67 height 308
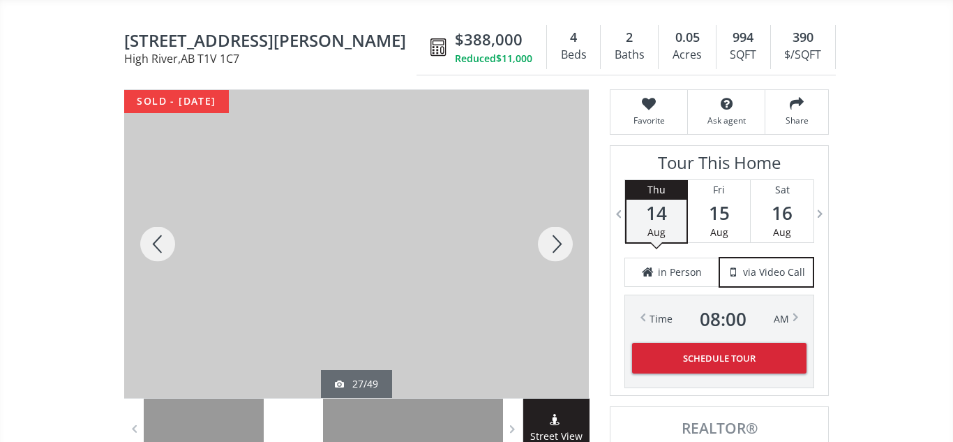
click at [560, 242] on div at bounding box center [555, 244] width 67 height 308
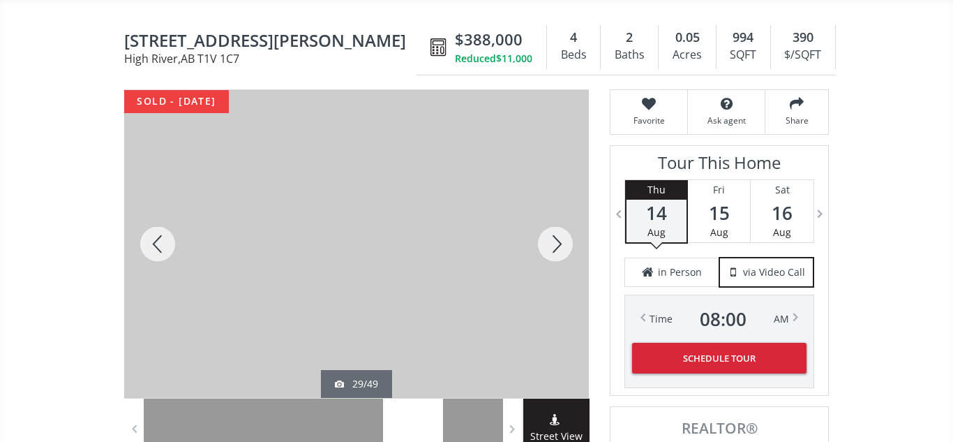
click at [560, 242] on div at bounding box center [555, 244] width 67 height 308
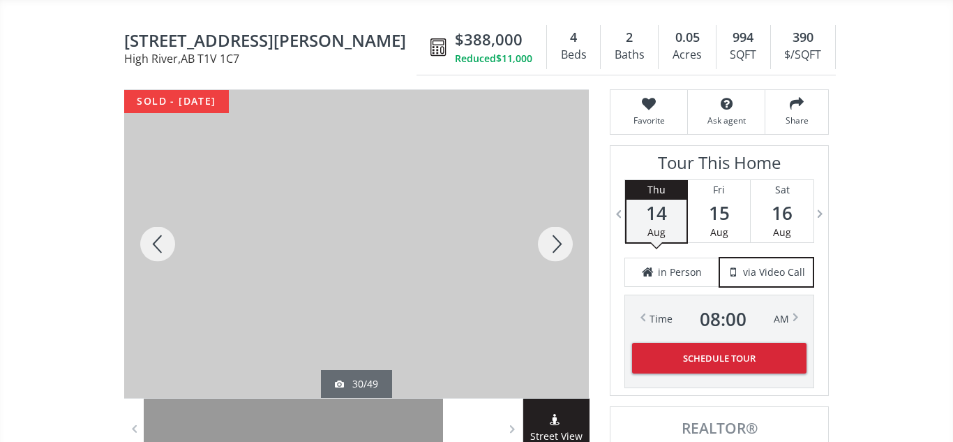
click at [560, 242] on div at bounding box center [555, 244] width 67 height 308
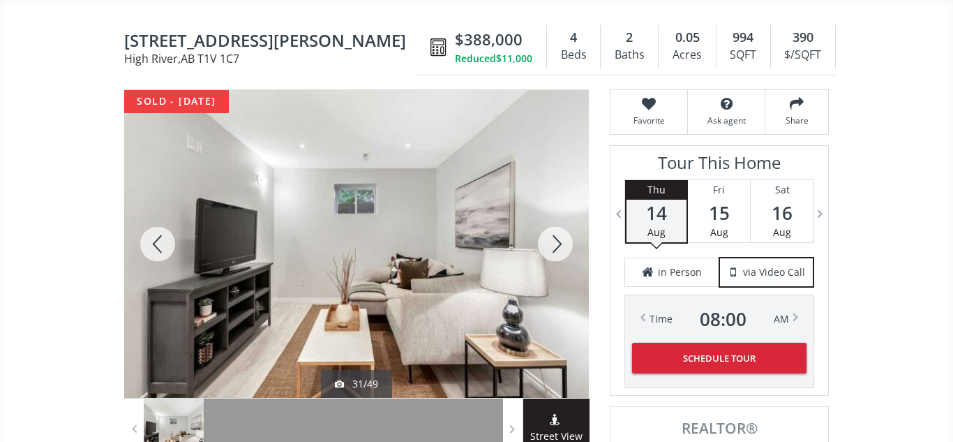
click at [560, 242] on div at bounding box center [555, 244] width 67 height 308
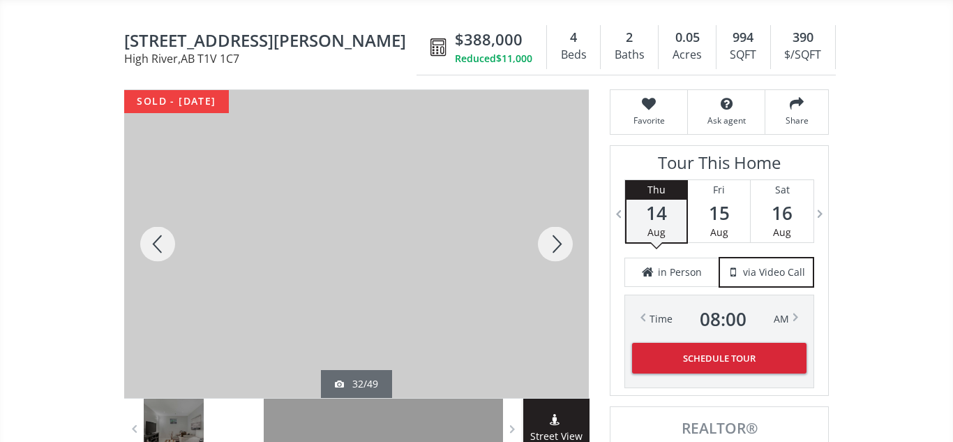
click at [560, 242] on div at bounding box center [555, 244] width 67 height 308
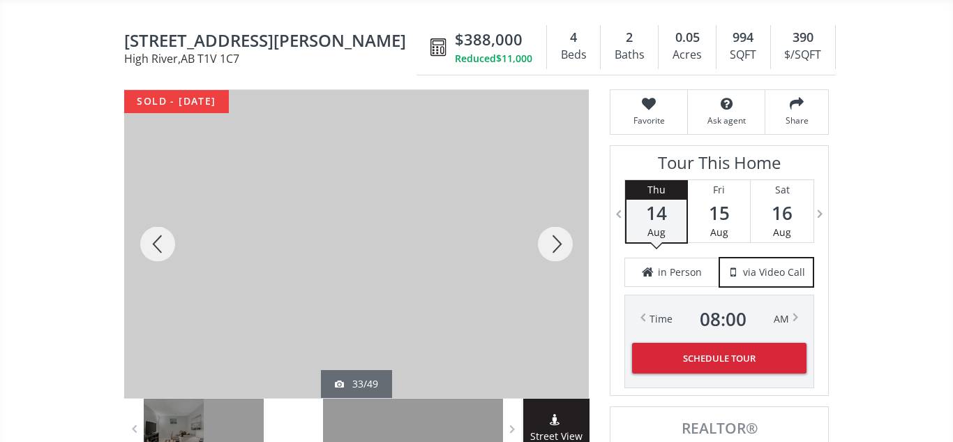
click at [560, 242] on div at bounding box center [555, 244] width 67 height 308
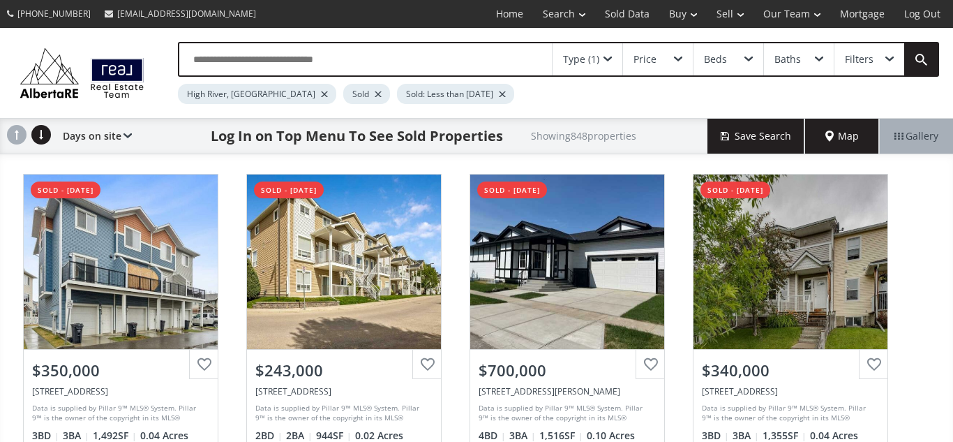
click at [187, 63] on input "text" at bounding box center [365, 59] width 373 height 32
